Goal: Information Seeking & Learning: Learn about a topic

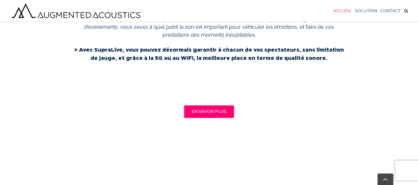
scroll to position [366, 0]
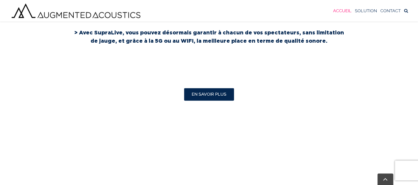
click at [206, 96] on link "EN SAVOIR PLUS" at bounding box center [209, 94] width 50 height 13
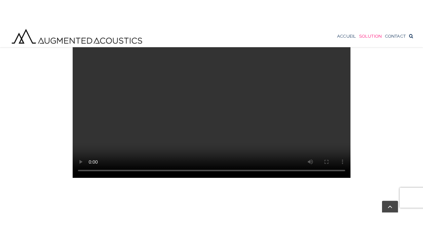
scroll to position [429, 0]
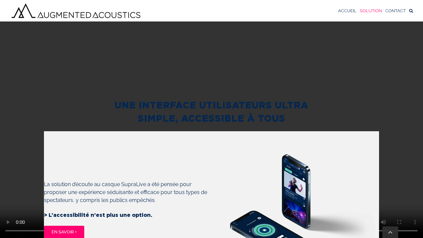
click at [152, 127] on video "Sorry, your browser doesn't support embedded videos." at bounding box center [211, 119] width 423 height 238
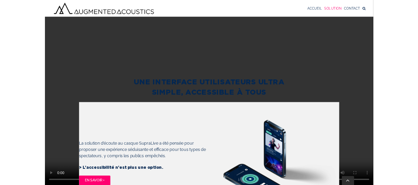
scroll to position [426, 0]
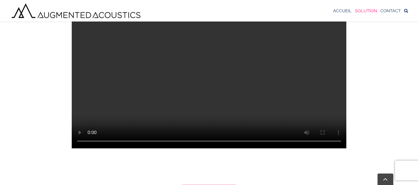
click at [178, 86] on video "Sorry, your browser doesn't support embedded videos." at bounding box center [209, 79] width 275 height 137
